Goal: Subscribe to service/newsletter

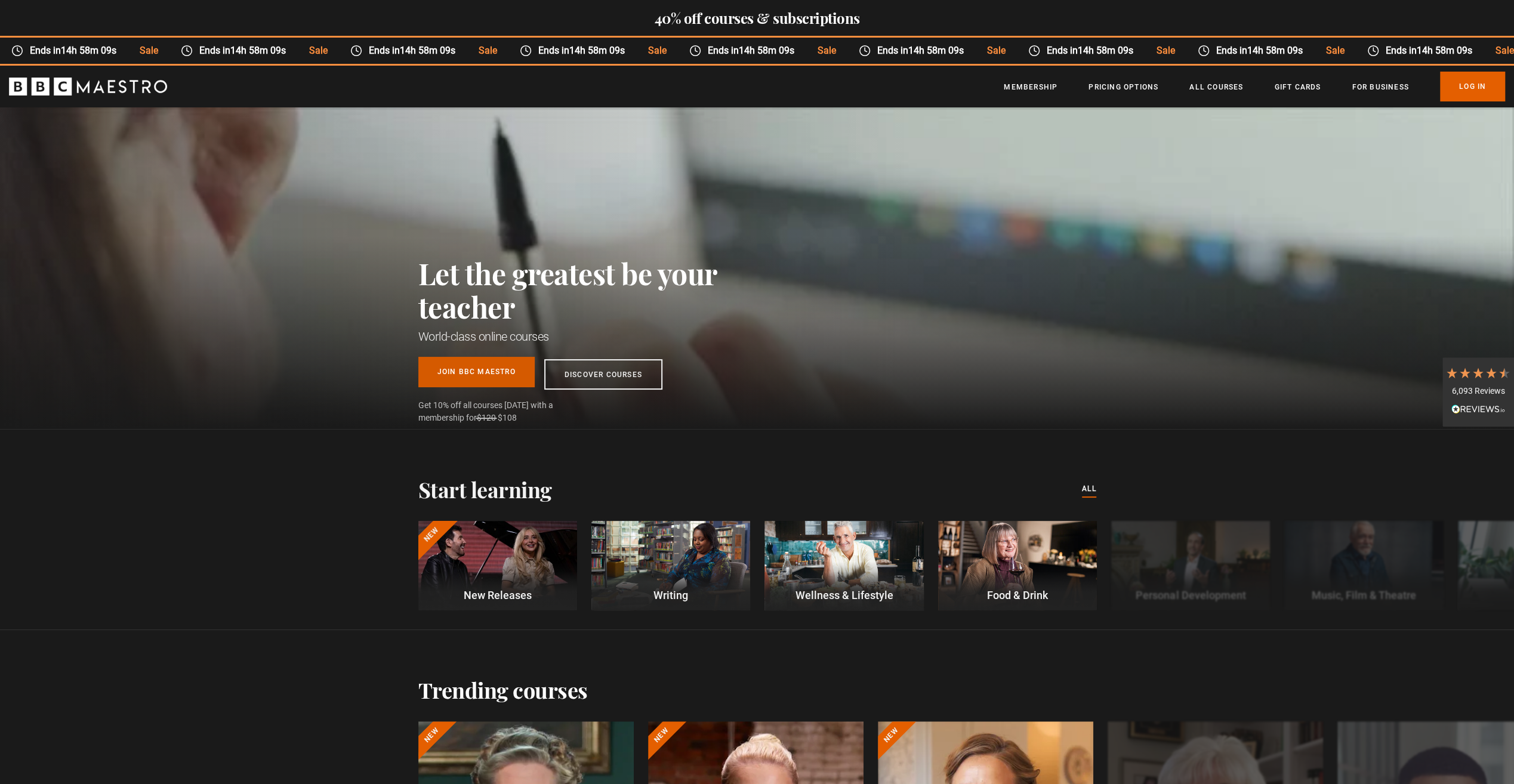
click at [491, 380] on link "Join BBC Maestro" at bounding box center [476, 372] width 117 height 30
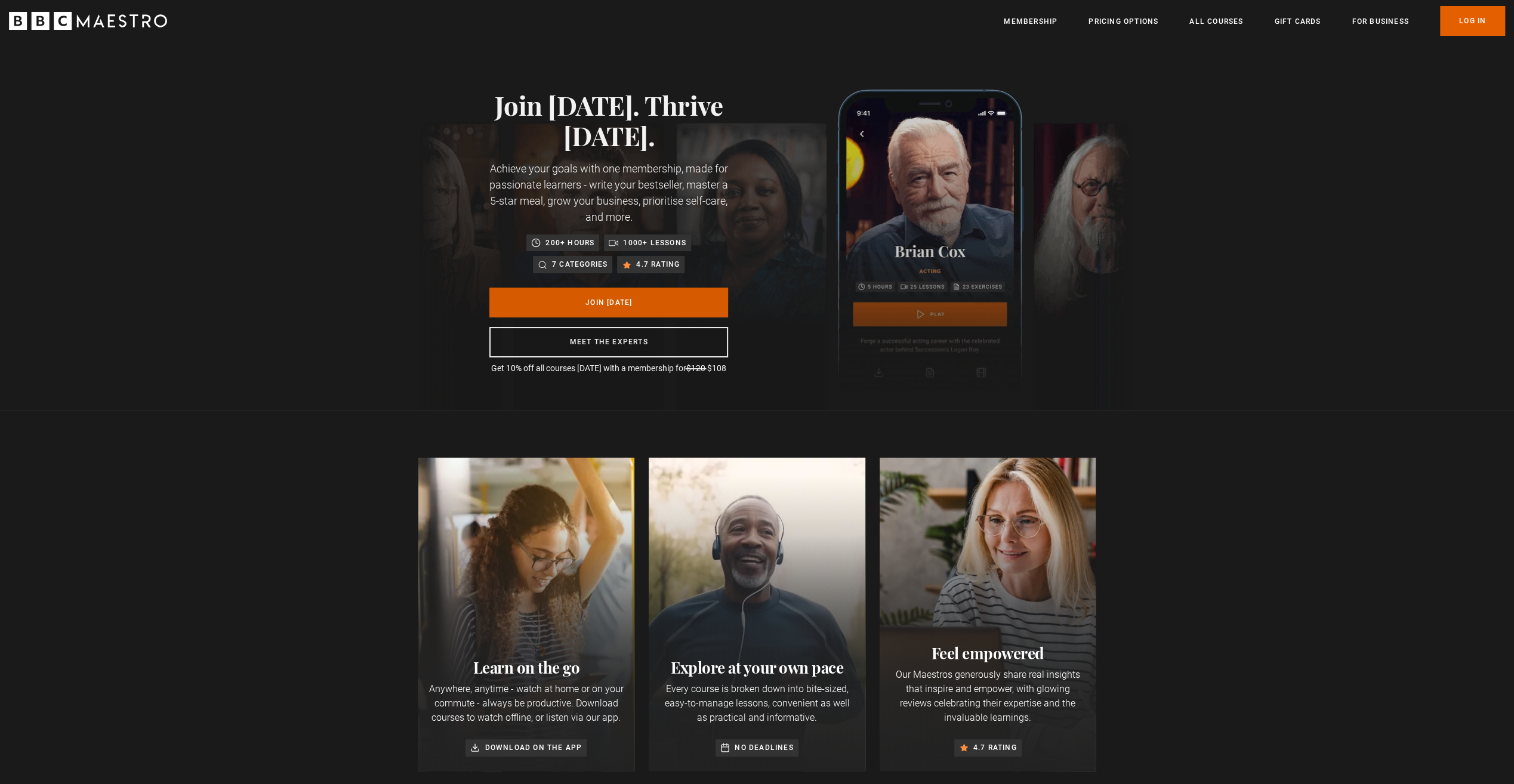
click at [633, 302] on link "Join [DATE]" at bounding box center [609, 303] width 239 height 30
